Goal: Task Accomplishment & Management: Complete application form

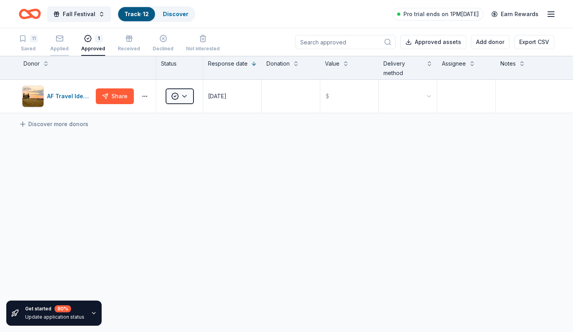
click at [56, 42] on icon "button" at bounding box center [60, 39] width 8 height 8
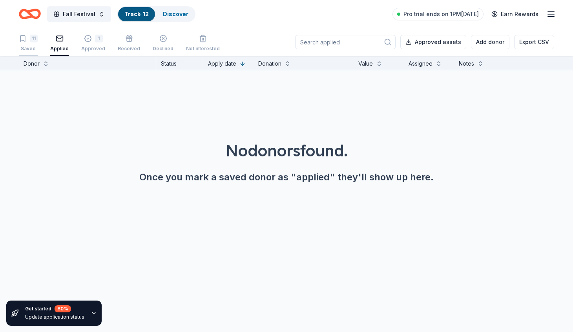
click at [29, 39] on div "11" at bounding box center [28, 39] width 19 height 8
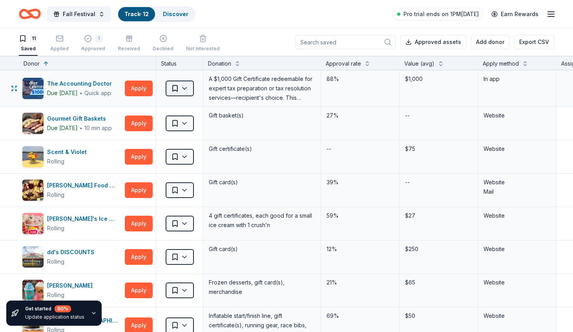
click at [188, 88] on html "Fall Festival Track · 12 Discover Pro trial ends on 1PM, 9/30 Earn Rewards 11 S…" at bounding box center [286, 166] width 573 height 332
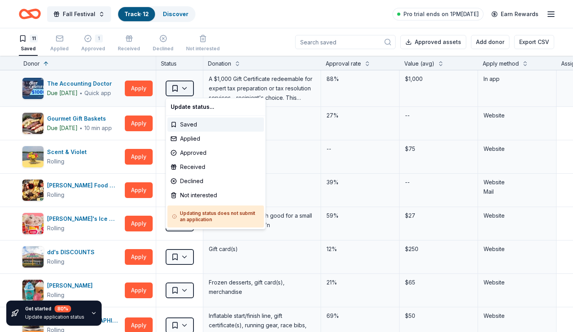
click at [188, 88] on html "Fall Festival Track · 12 Discover Pro trial ends on 1PM, 9/30 Earn Rewards 11 S…" at bounding box center [286, 166] width 573 height 332
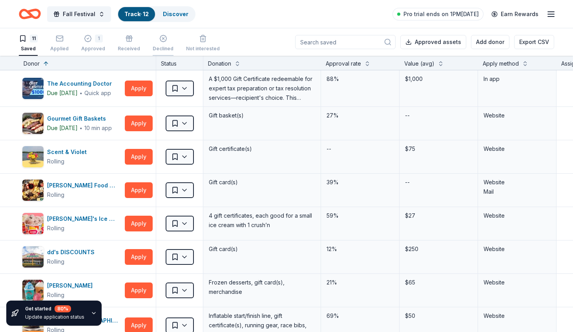
click at [159, 42] on icon "button" at bounding box center [163, 39] width 8 height 8
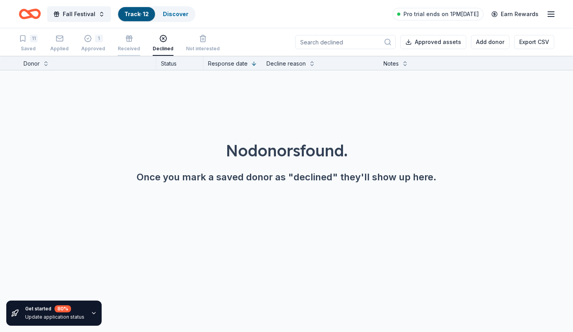
click at [125, 41] on icon "button" at bounding box center [129, 39] width 8 height 8
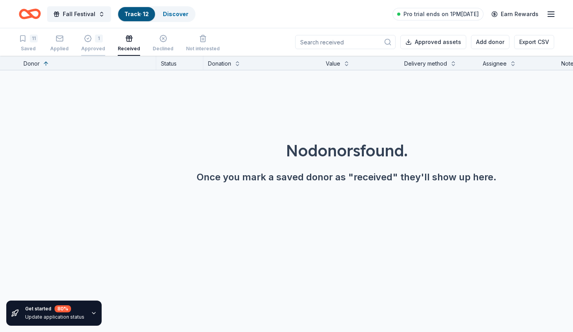
click at [87, 38] on icon "button" at bounding box center [88, 39] width 8 height 8
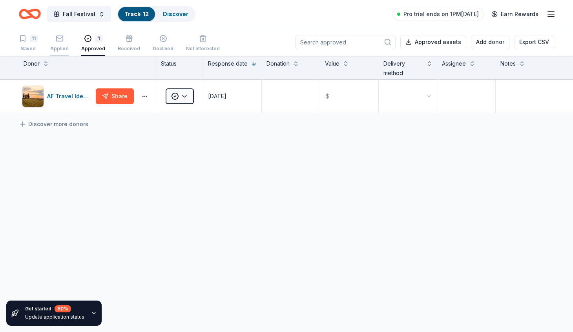
click at [58, 38] on icon "button" at bounding box center [60, 39] width 8 height 8
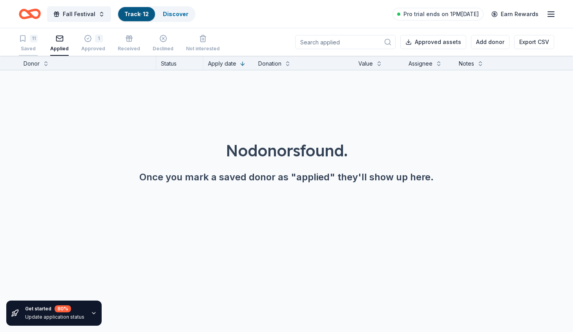
click at [28, 38] on div "11" at bounding box center [28, 39] width 19 height 8
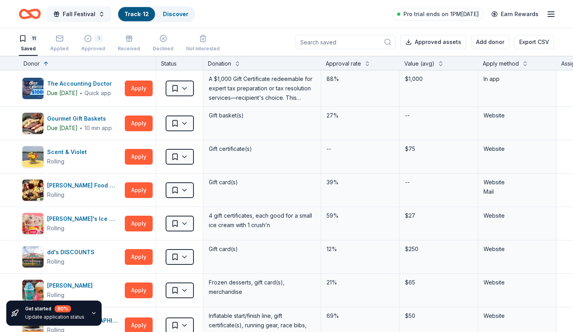
click at [79, 14] on span "Fall Festival" at bounding box center [79, 13] width 33 height 9
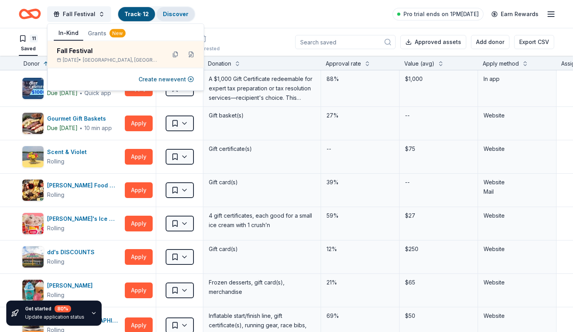
click at [182, 13] on link "Discover" at bounding box center [176, 14] width 26 height 7
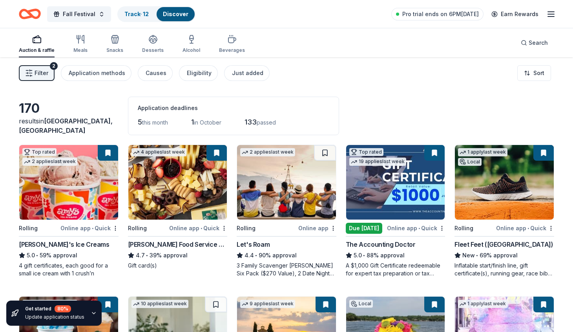
click at [170, 190] on img at bounding box center [177, 182] width 99 height 75
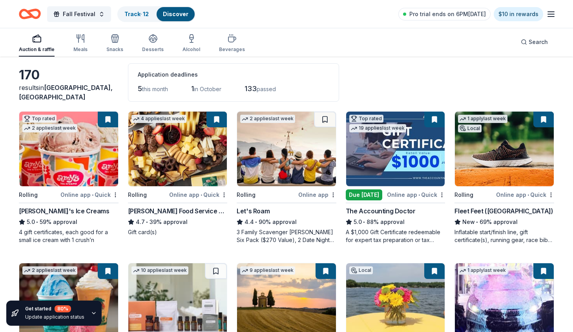
scroll to position [53, 0]
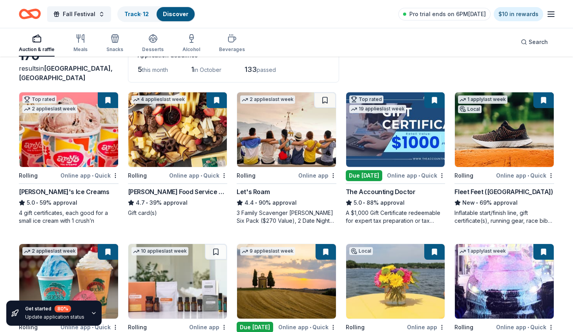
click at [280, 128] on img at bounding box center [286, 129] width 99 height 75
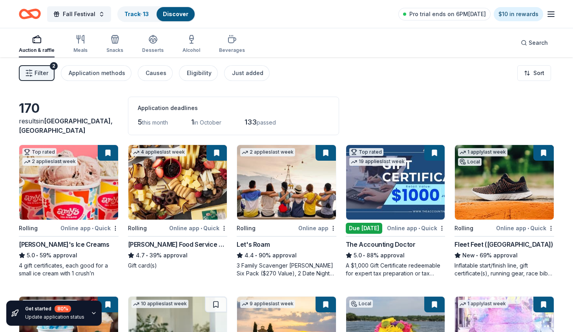
scroll to position [0, 0]
click at [39, 70] on span "Filter" at bounding box center [42, 72] width 14 height 9
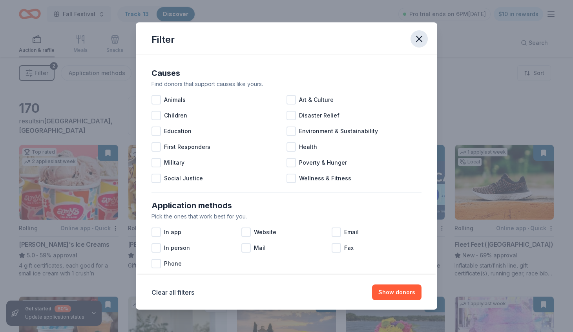
click at [419, 39] on icon "button" at bounding box center [419, 38] width 5 height 5
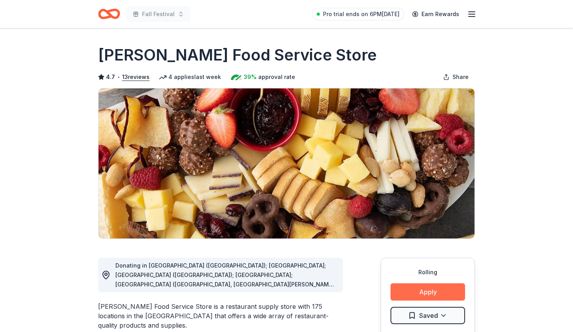
click at [437, 292] on button "Apply" at bounding box center [428, 291] width 75 height 17
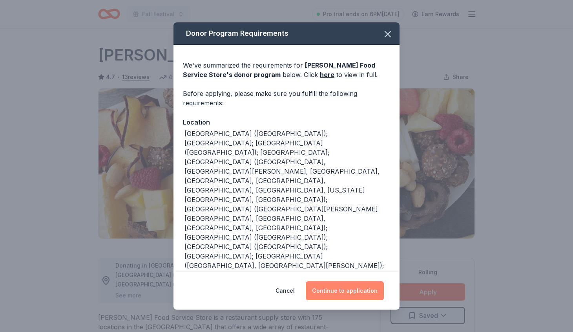
click at [355, 287] on button "Continue to application" at bounding box center [345, 290] width 78 height 19
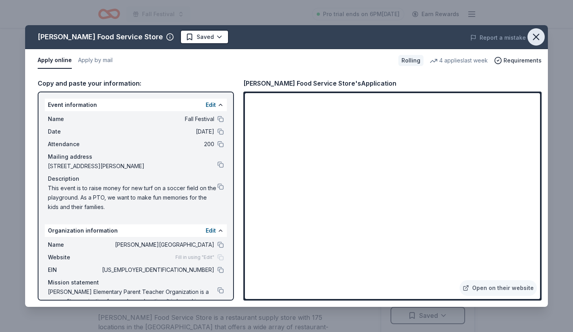
click at [535, 33] on icon "button" at bounding box center [536, 36] width 11 height 11
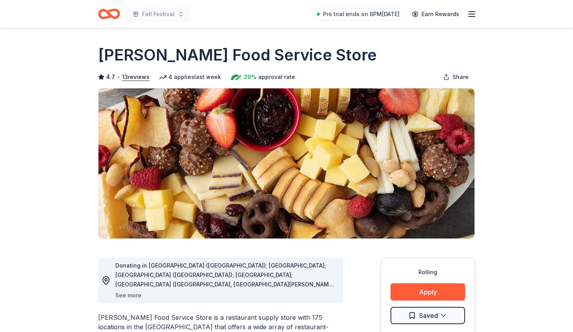
click at [135, 296] on button "See more" at bounding box center [128, 295] width 26 height 9
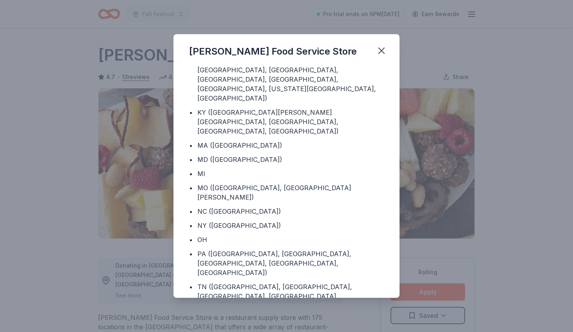
scroll to position [79, 0]
click at [379, 53] on icon "button" at bounding box center [381, 50] width 5 height 5
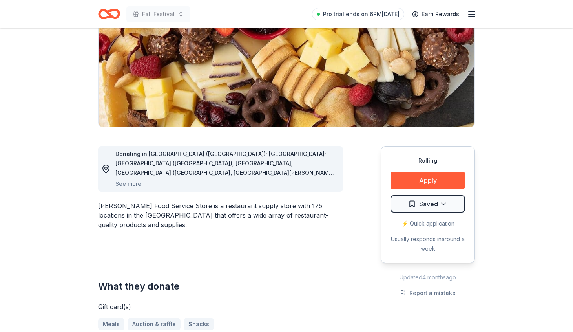
scroll to position [110, 0]
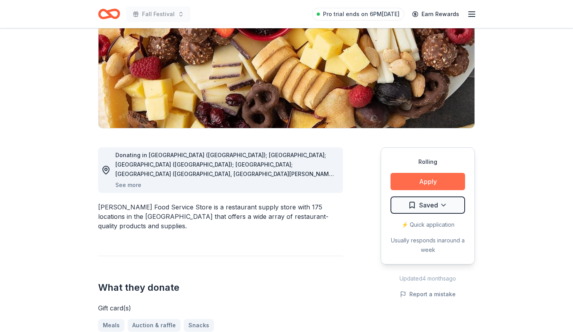
click at [424, 181] on button "Apply" at bounding box center [428, 181] width 75 height 17
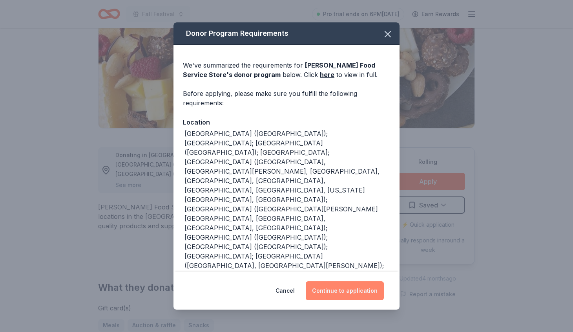
click at [348, 293] on button "Continue to application" at bounding box center [345, 290] width 78 height 19
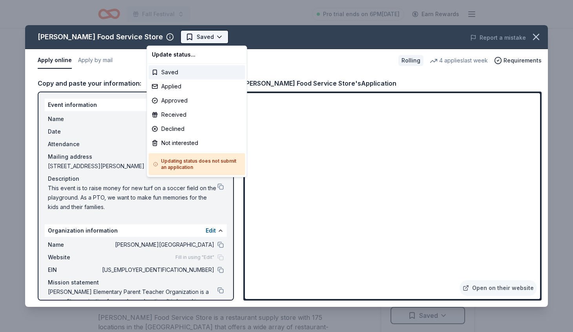
click at [190, 38] on html "Fall Festival Pro trial ends on 6PM, 9/30 Earn Rewards Rolling Share Gordon Foo…" at bounding box center [286, 166] width 573 height 332
click at [178, 87] on div "Applied" at bounding box center [197, 86] width 97 height 14
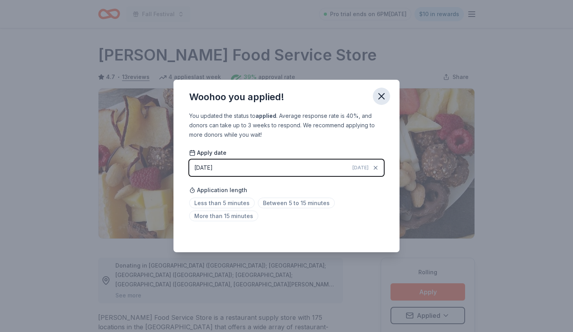
click at [381, 96] on icon "button" at bounding box center [381, 95] width 5 height 5
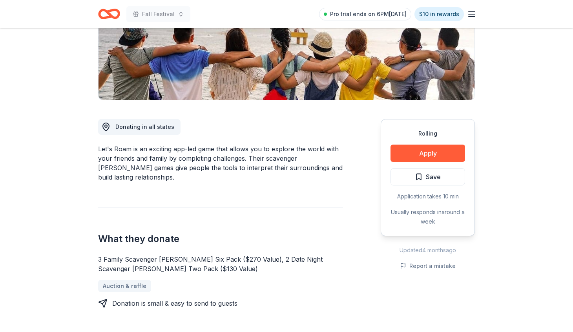
scroll to position [139, 0]
click at [413, 151] on button "Apply" at bounding box center [428, 152] width 75 height 17
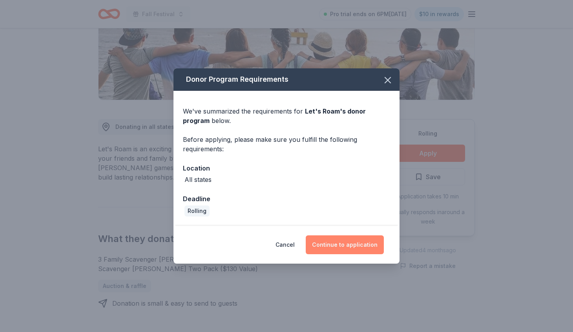
click at [325, 239] on button "Continue to application" at bounding box center [345, 244] width 78 height 19
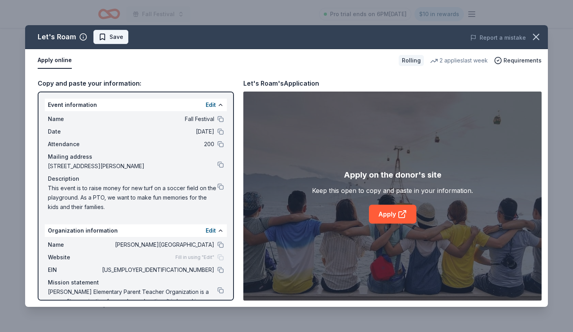
click at [113, 38] on span "Save" at bounding box center [117, 36] width 14 height 9
click at [394, 205] on link "Apply" at bounding box center [393, 214] width 48 height 19
click at [105, 38] on html "Fall Festival Pro trial ends on 6PM, 9/30 $10 in rewards Rolling Share Let's Ro…" at bounding box center [286, 27] width 573 height 332
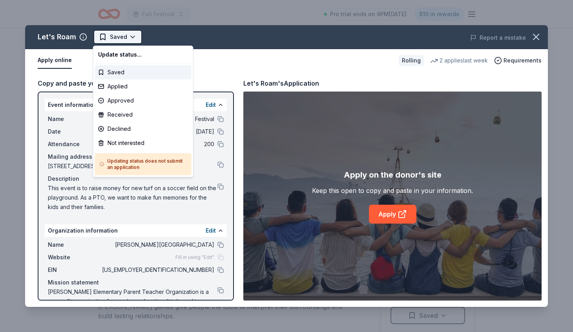
scroll to position [0, 0]
click at [110, 37] on html "Fall Festival Pro trial ends on 6PM, 9/30 $10 in rewards Rolling Share Let's Ro…" at bounding box center [286, 166] width 573 height 332
